Goal: Task Accomplishment & Management: Use online tool/utility

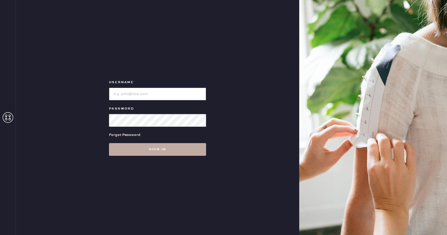
type input "reformationhydepark"
click at [183, 154] on button "Sign in" at bounding box center [157, 149] width 97 height 13
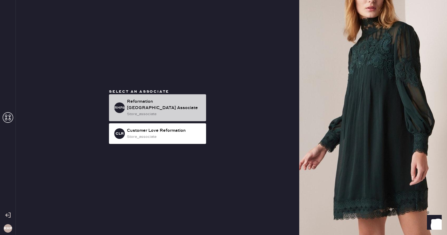
click at [164, 111] on div "store_associate" at bounding box center [164, 114] width 75 height 6
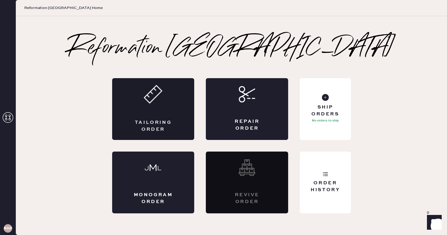
click at [132, 100] on div "Tailoring Order" at bounding box center [153, 109] width 82 height 62
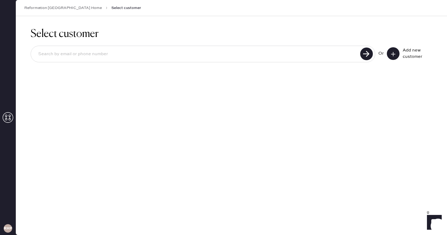
click at [213, 53] on input at bounding box center [196, 54] width 325 height 12
type input "plomel33@tampabay.rr.com"
click at [367, 50] on use at bounding box center [367, 54] width 13 height 13
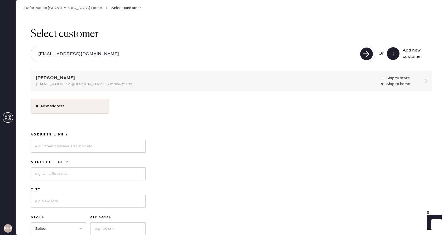
click at [393, 80] on label "Ship to store" at bounding box center [396, 78] width 30 height 6
click at [381, 76] on input "Ship to store" at bounding box center [381, 75] width 0 height 0
radio input "true"
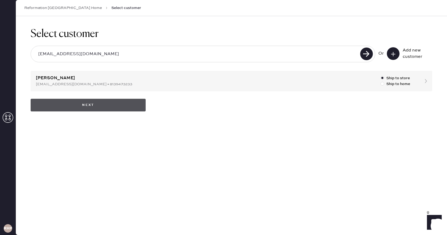
click at [101, 107] on button "Next" at bounding box center [88, 105] width 115 height 13
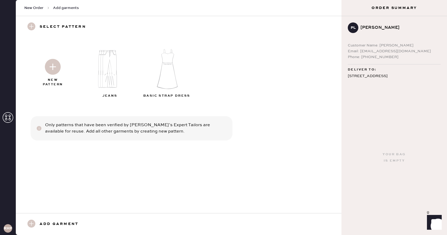
click at [107, 67] on img at bounding box center [111, 69] width 57 height 46
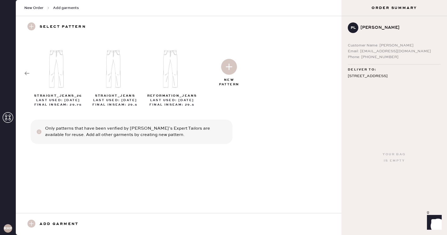
click at [30, 72] on div at bounding box center [58, 67] width 57 height 55
select select "2"
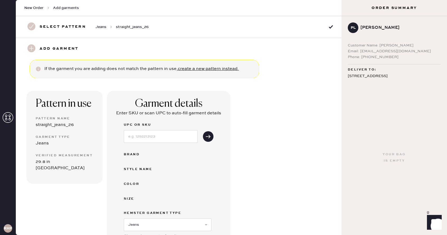
click at [43, 26] on h3 "Select pattern" at bounding box center [63, 26] width 46 height 9
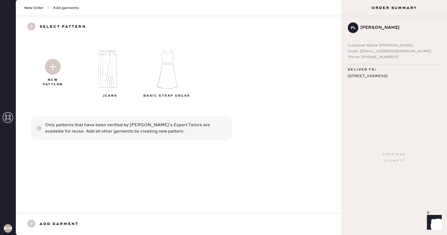
click at [55, 64] on img at bounding box center [53, 67] width 16 height 16
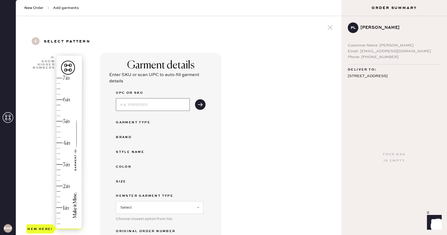
click at [145, 101] on input at bounding box center [153, 104] width 74 height 13
type input "1316629ZAR024"
click at [203, 105] on button "submit" at bounding box center [200, 104] width 11 height 11
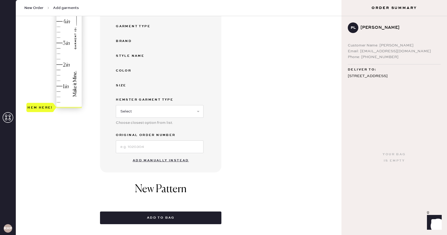
scroll to position [128, 0]
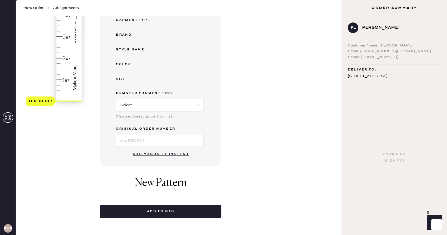
click at [152, 156] on button "Add manually instead" at bounding box center [161, 154] width 63 height 11
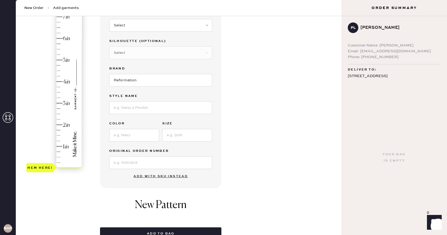
scroll to position [0, 0]
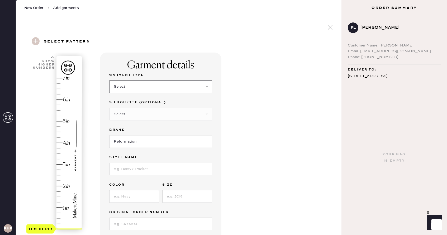
click at [152, 89] on select "Select Basic Skirt Jeans Leggings Pants Shorts Basic Sleeved Dress Basic Sleeve…" at bounding box center [160, 86] width 103 height 13
select select "2"
click at [109, 80] on select "Select Basic Skirt Jeans Leggings Pants Shorts Basic Sleeved Dress Basic Sleeve…" at bounding box center [160, 86] width 103 height 13
click at [157, 115] on select "Select Shorts Cropped Flare Boot Cut Straight Skinny Other" at bounding box center [160, 114] width 103 height 13
select select "7"
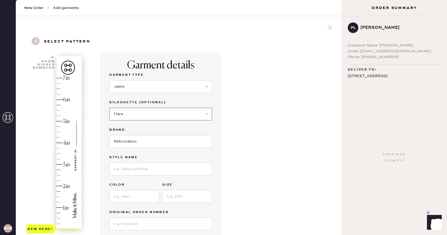
click at [109, 108] on select "Select Shorts Cropped Flare Boot Cut Straight Skinny Other" at bounding box center [160, 114] width 103 height 13
click at [153, 170] on input at bounding box center [160, 169] width 103 height 13
type input "Eden Mid Rise Wide Leg Jeab"
type input "Ozark"
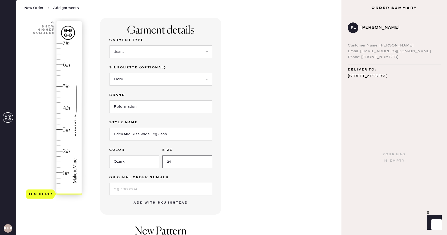
scroll to position [36, 0]
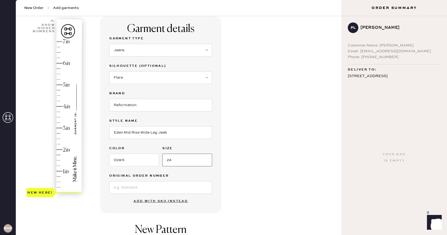
type input "24"
click at [245, 180] on div "Garment details Garment Type Select Basic Skirt Jeans Leggings Pants Shorts Bas…" at bounding box center [218, 166] width 237 height 300
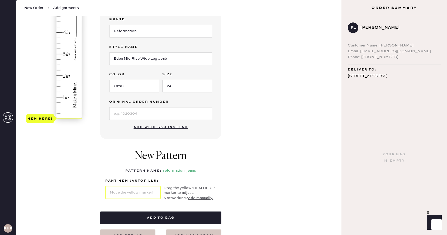
scroll to position [117, 0]
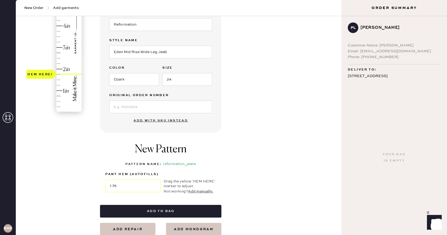
type input "2"
drag, startPoint x: 40, startPoint y: 114, endPoint x: 40, endPoint y: 74, distance: 40.4
click at [40, 74] on div "Hem here!" at bounding box center [54, 37] width 56 height 156
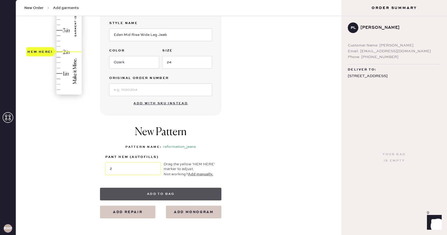
click at [109, 196] on button "Add to bag" at bounding box center [161, 194] width 122 height 13
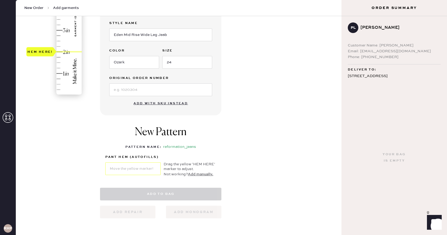
select select "2"
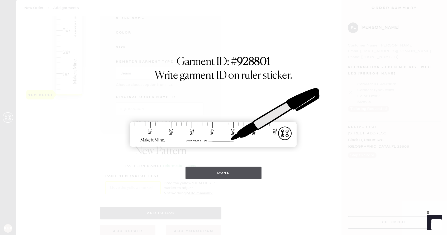
click at [252, 174] on button "Done" at bounding box center [224, 173] width 76 height 13
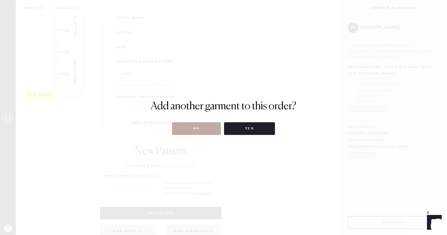
click at [204, 124] on button "No" at bounding box center [196, 128] width 49 height 13
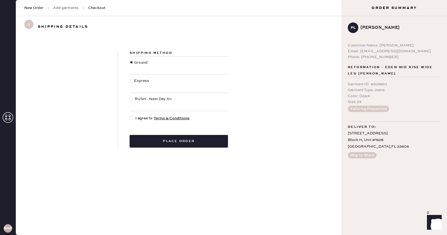
click at [129, 118] on div "Shipping Method Ground Express RUSH - Next Day Air I agree to Terms & Condition…" at bounding box center [179, 99] width 122 height 98
click at [131, 118] on div at bounding box center [132, 118] width 4 height 4
click at [130, 116] on input "I agree to Terms & Conditions" at bounding box center [130, 115] width 0 height 0
checkbox input "true"
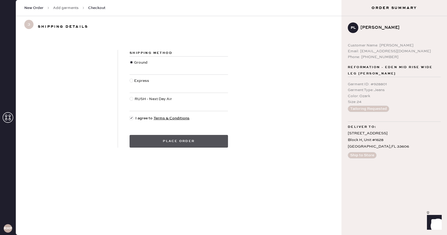
click at [152, 140] on button "Place order" at bounding box center [179, 141] width 99 height 13
